Goal: Task Accomplishment & Management: Use online tool/utility

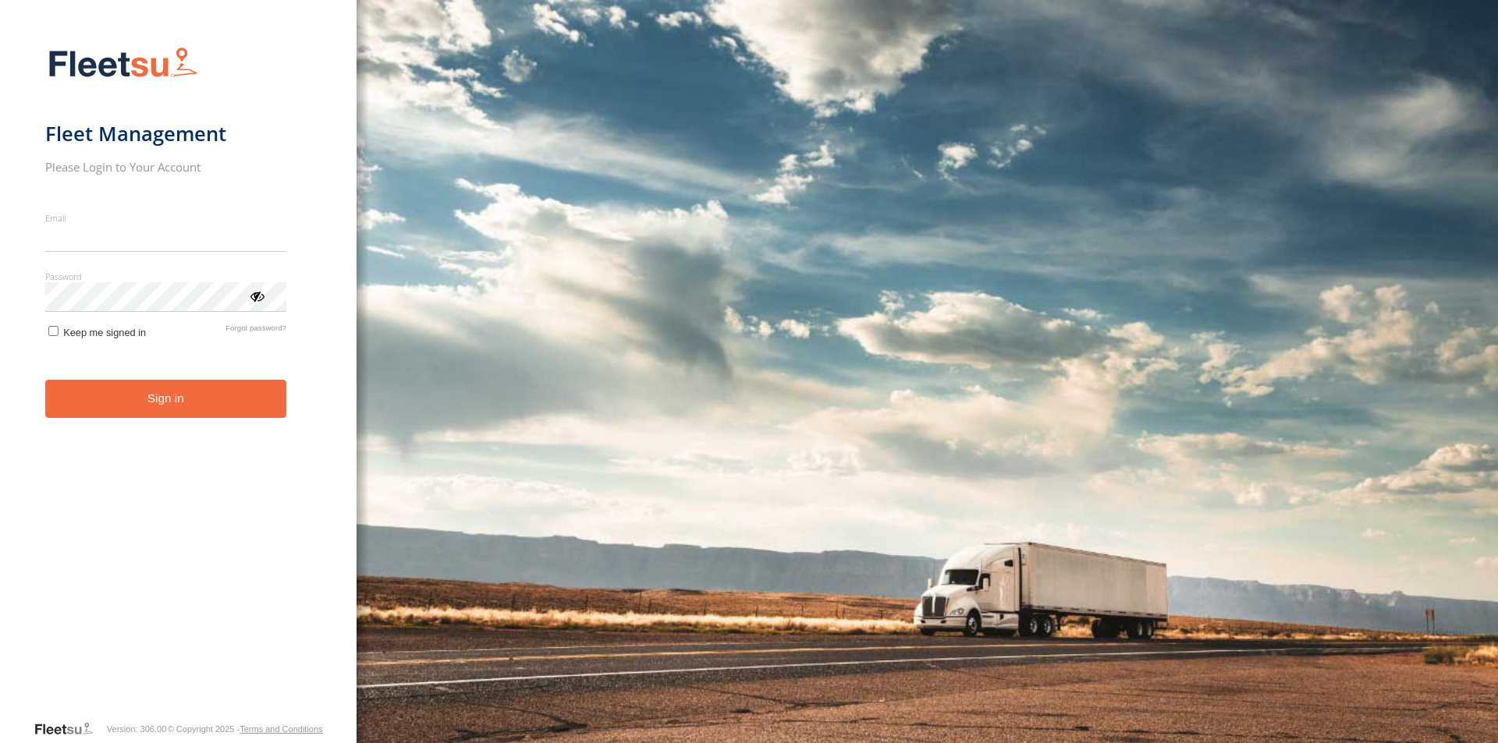
type input "**********"
click at [193, 431] on form "**********" at bounding box center [178, 378] width 266 height 682
click at [177, 392] on button "Sign in" at bounding box center [165, 399] width 241 height 38
